Goal: Navigation & Orientation: Find specific page/section

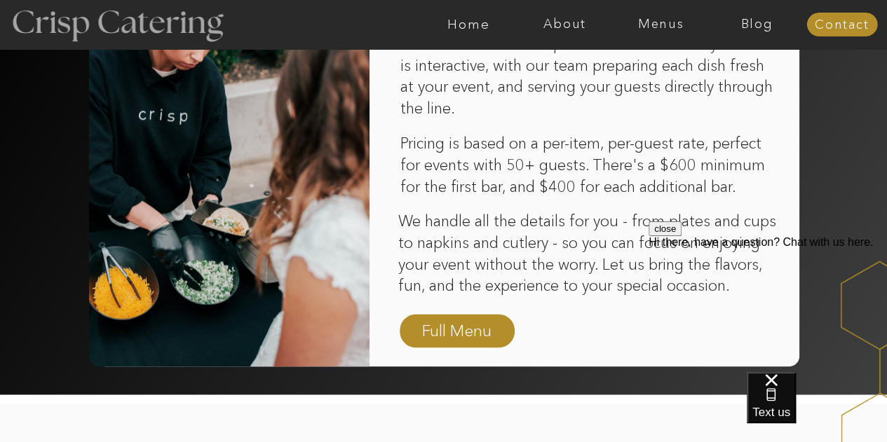
scroll to position [919, 0]
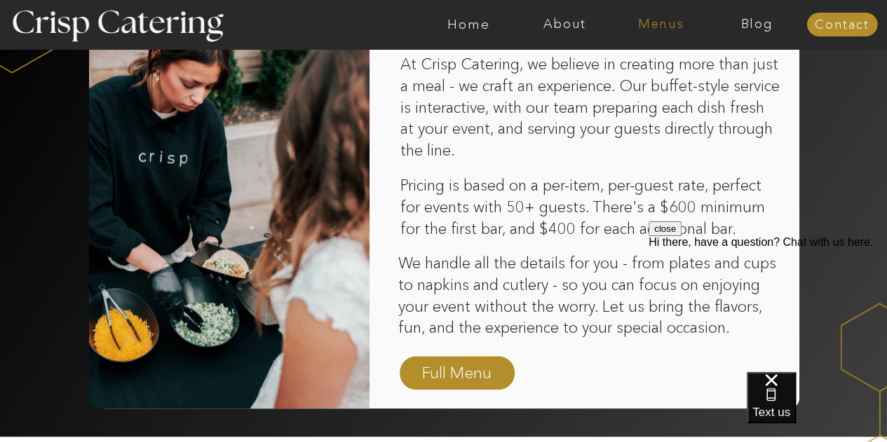
click at [651, 23] on nav "Menus" at bounding box center [661, 25] width 96 height 14
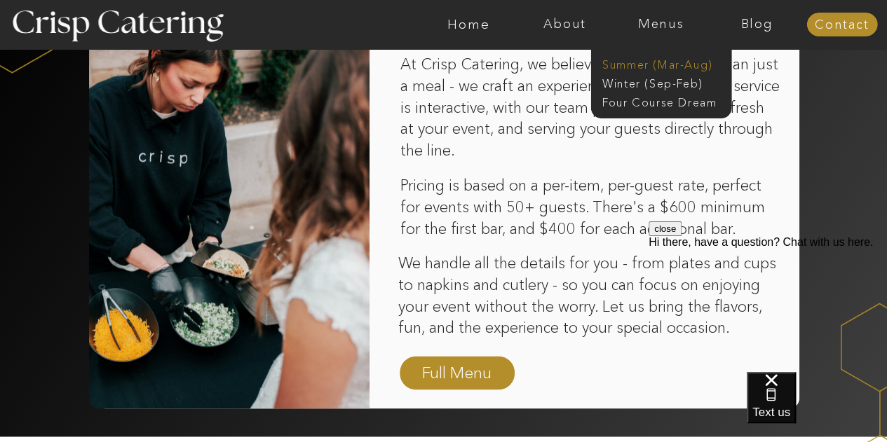
click at [651, 64] on nav "Summer (Mar-Aug)" at bounding box center [665, 63] width 126 height 13
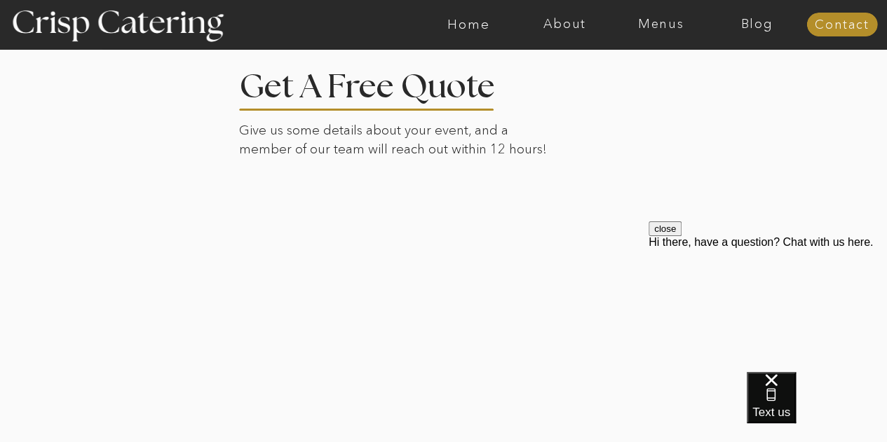
scroll to position [2834, 0]
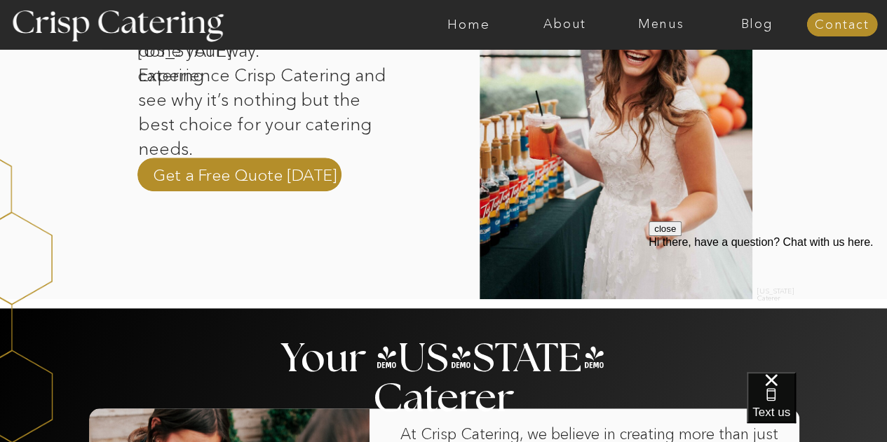
scroll to position [547, 0]
